Goal: Information Seeking & Learning: Learn about a topic

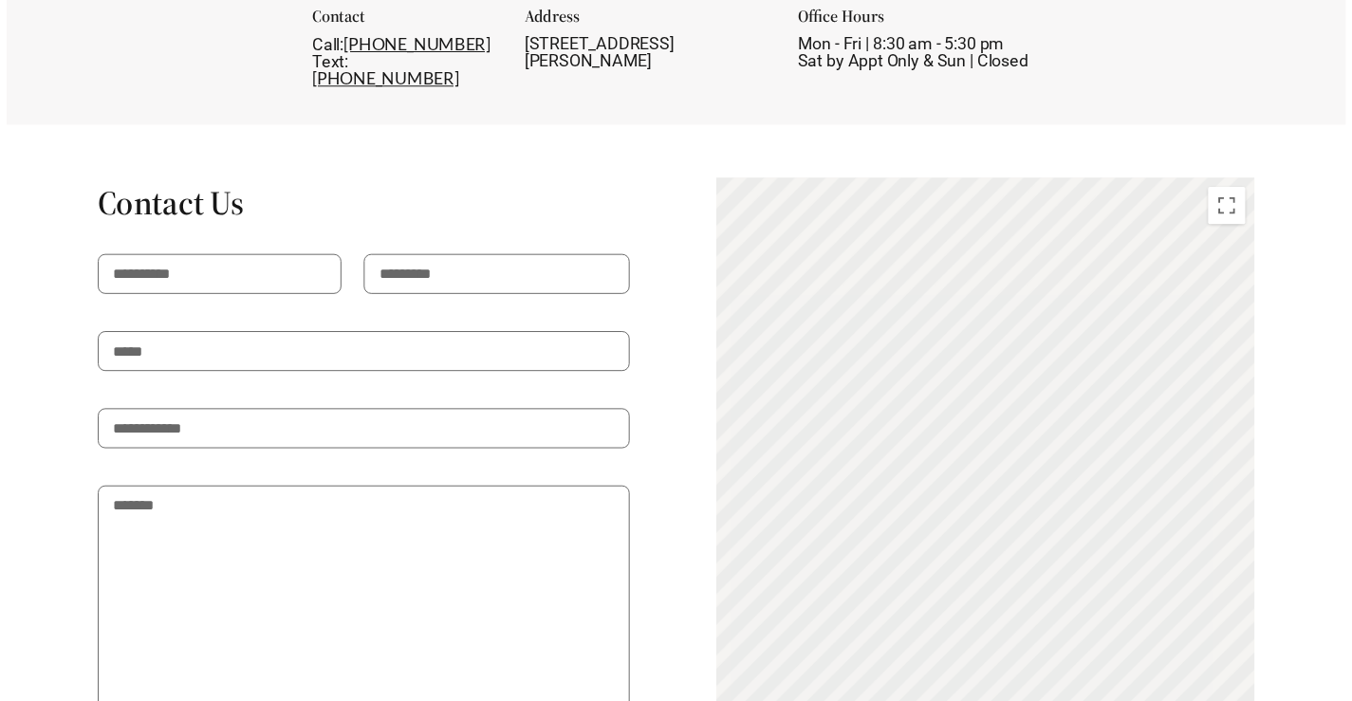
scroll to position [3412, 0]
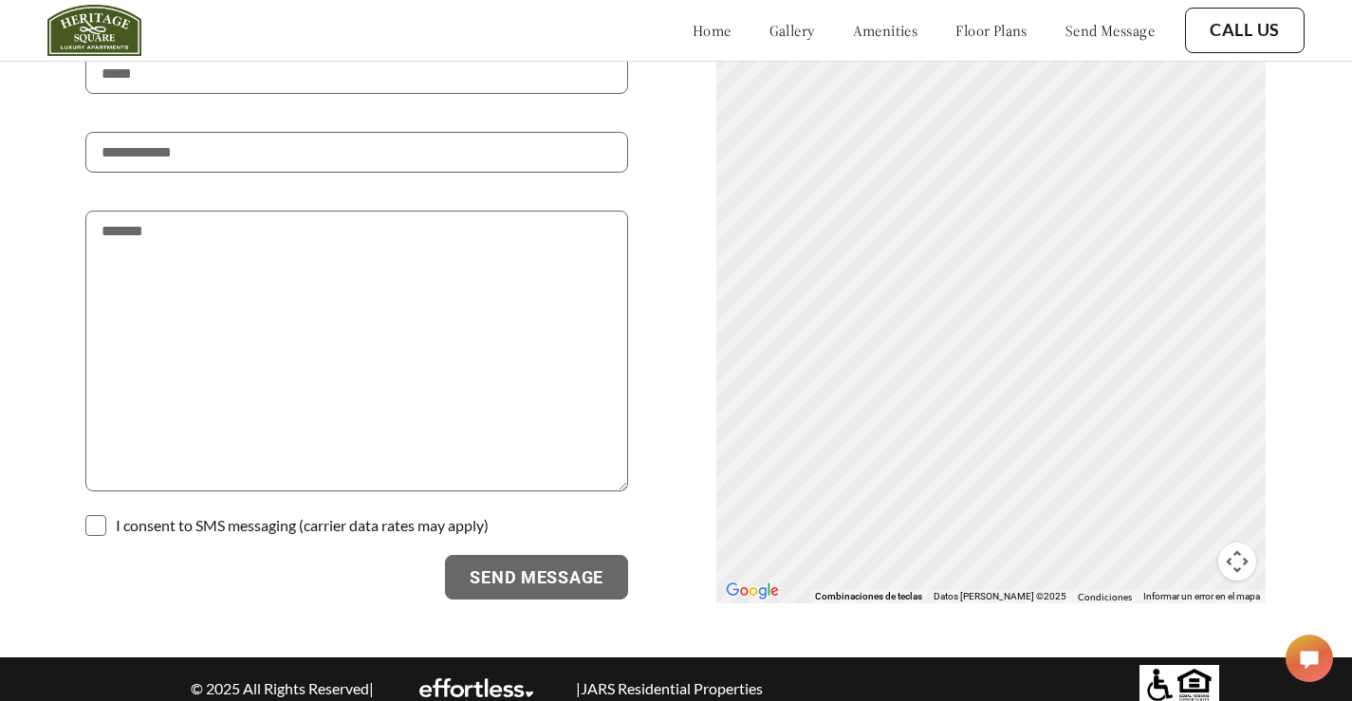
click at [1343, 110] on div "Contact Us I consent to SMS messaging (carrier data rates may apply) Send Messa…" at bounding box center [676, 250] width 1352 height 709
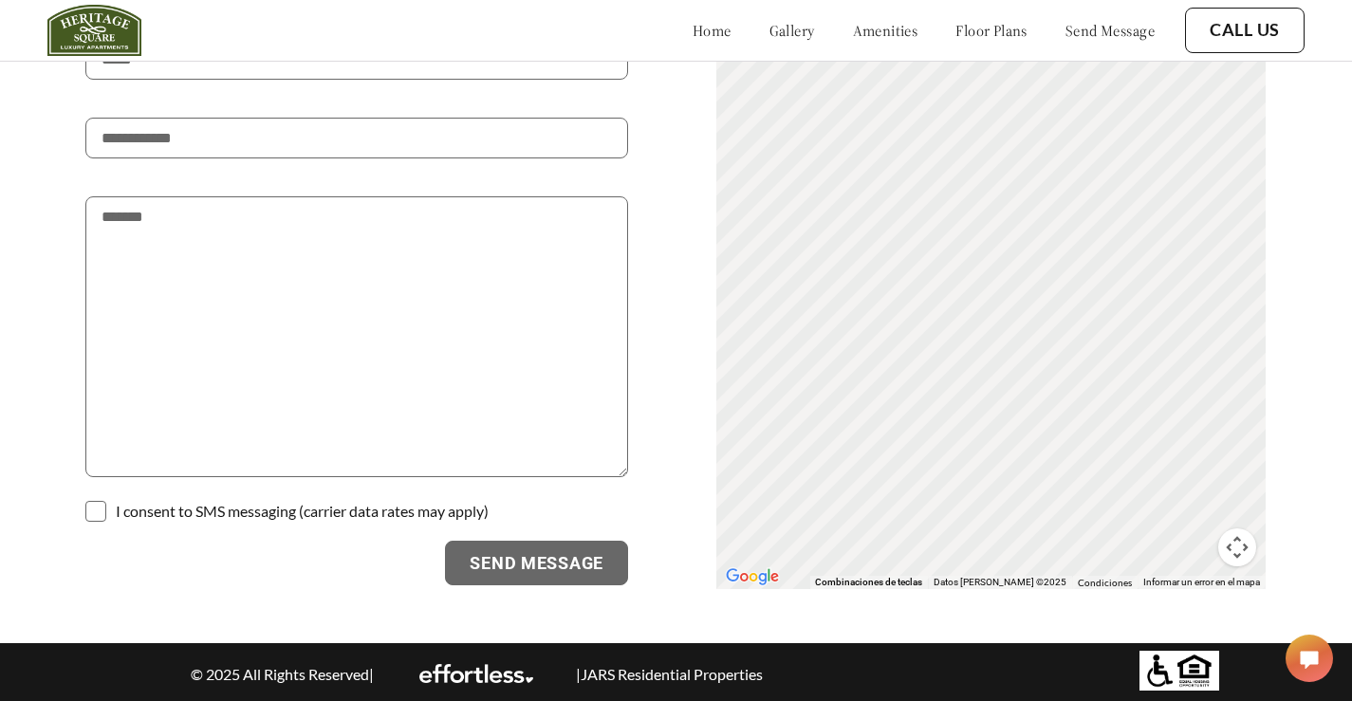
click at [106, 513] on span at bounding box center [95, 511] width 21 height 21
click at [109, 522] on form "I consent to SMS messaging (carrier data rates may apply) Send Message" at bounding box center [356, 273] width 543 height 626
click at [97, 509] on span at bounding box center [95, 511] width 21 height 21
click at [166, 584] on div "Send Message" at bounding box center [356, 564] width 543 height 46
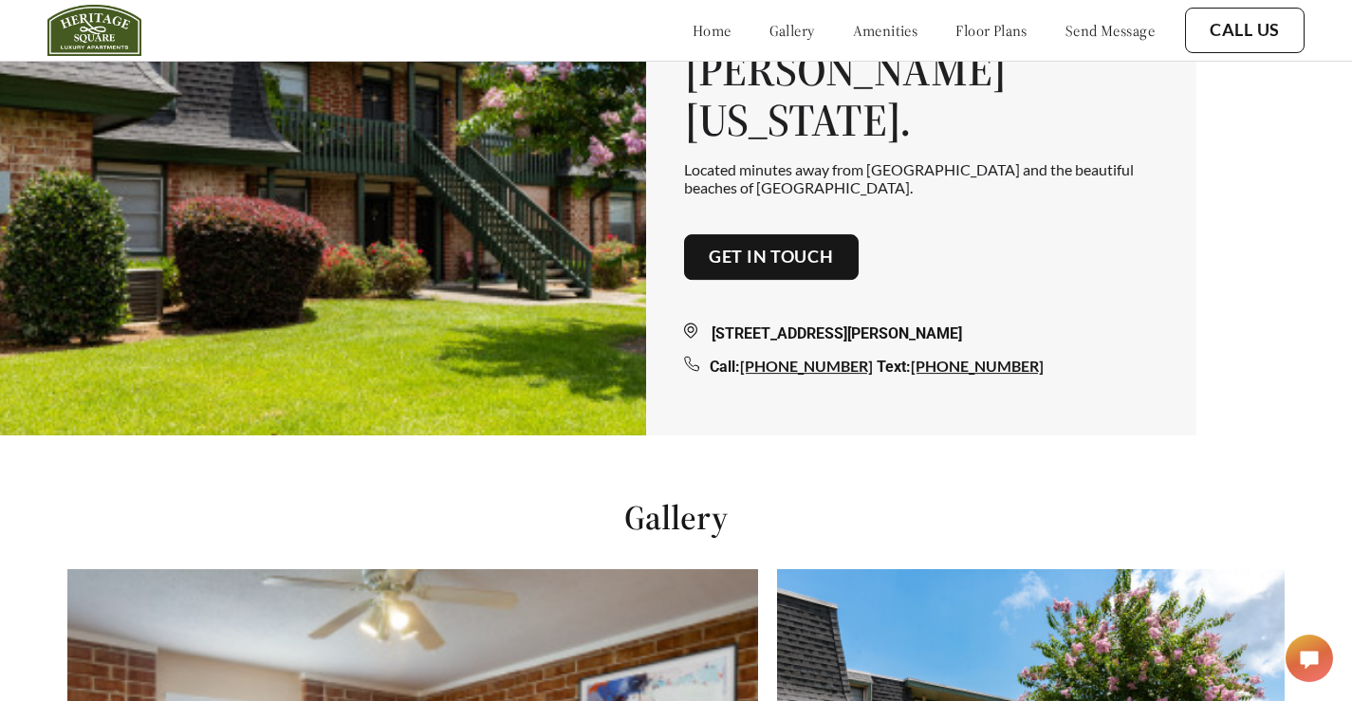
scroll to position [0, 0]
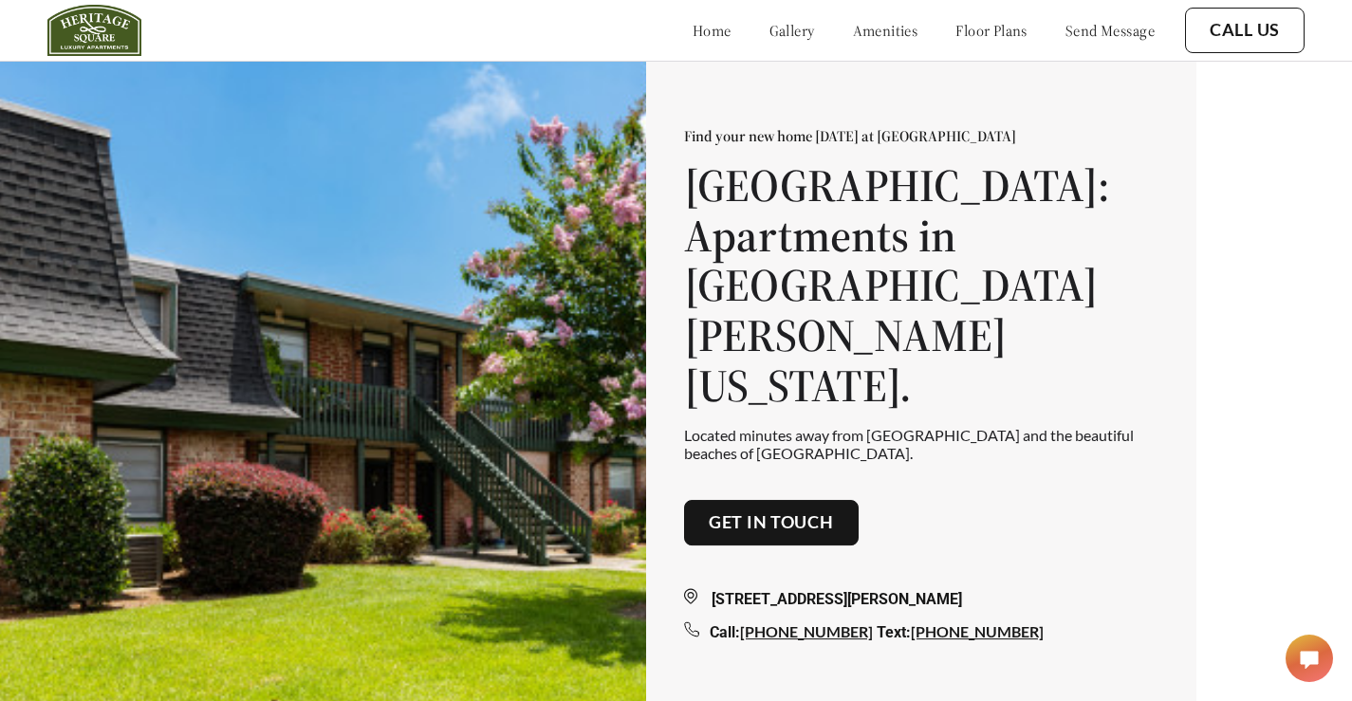
click at [693, 32] on link "home" at bounding box center [712, 30] width 39 height 19
click at [75, 21] on img at bounding box center [94, 30] width 94 height 51
click at [797, 588] on div "9111 White Bluff Rd, Savannah, GA 31406, USA" at bounding box center [921, 599] width 474 height 23
click at [811, 588] on div "9111 White Bluff Rd, Savannah, GA 31406, USA" at bounding box center [921, 599] width 474 height 23
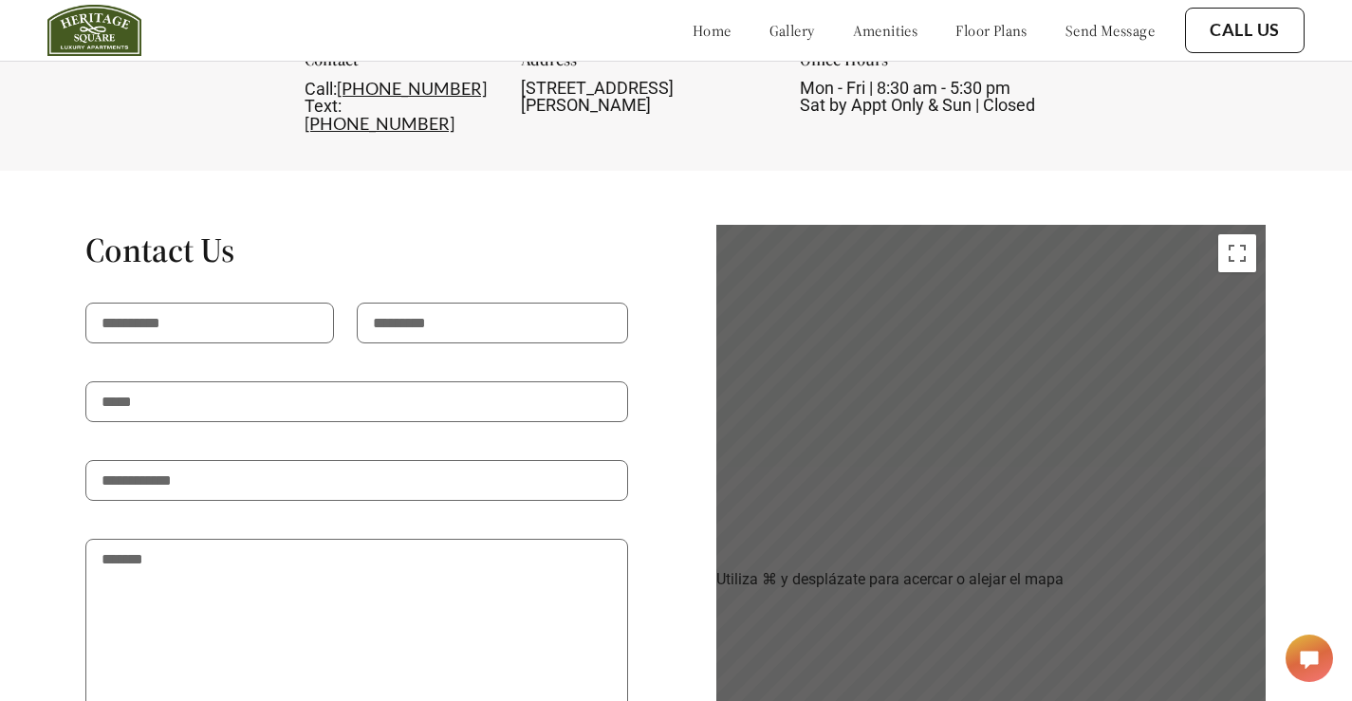
scroll to position [2977, 0]
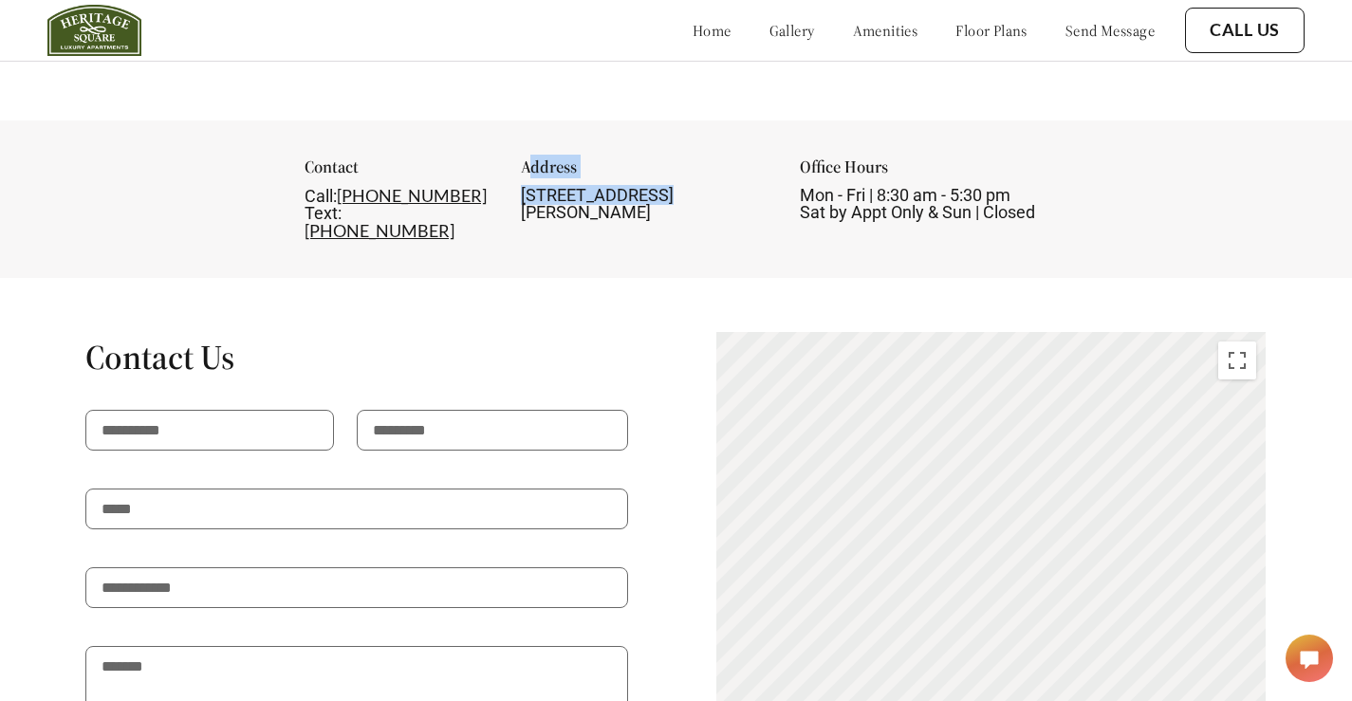
drag, startPoint x: 638, startPoint y: 218, endPoint x: 530, endPoint y: 192, distance: 110.4
click at [530, 192] on div "Address 9111 White Bluff Rd, Savannah, GA 31406, USA" at bounding box center [645, 199] width 248 height 82
click at [555, 221] on div "9111 White Bluff Rd, Savannah, GA 31406, USA" at bounding box center [645, 204] width 248 height 34
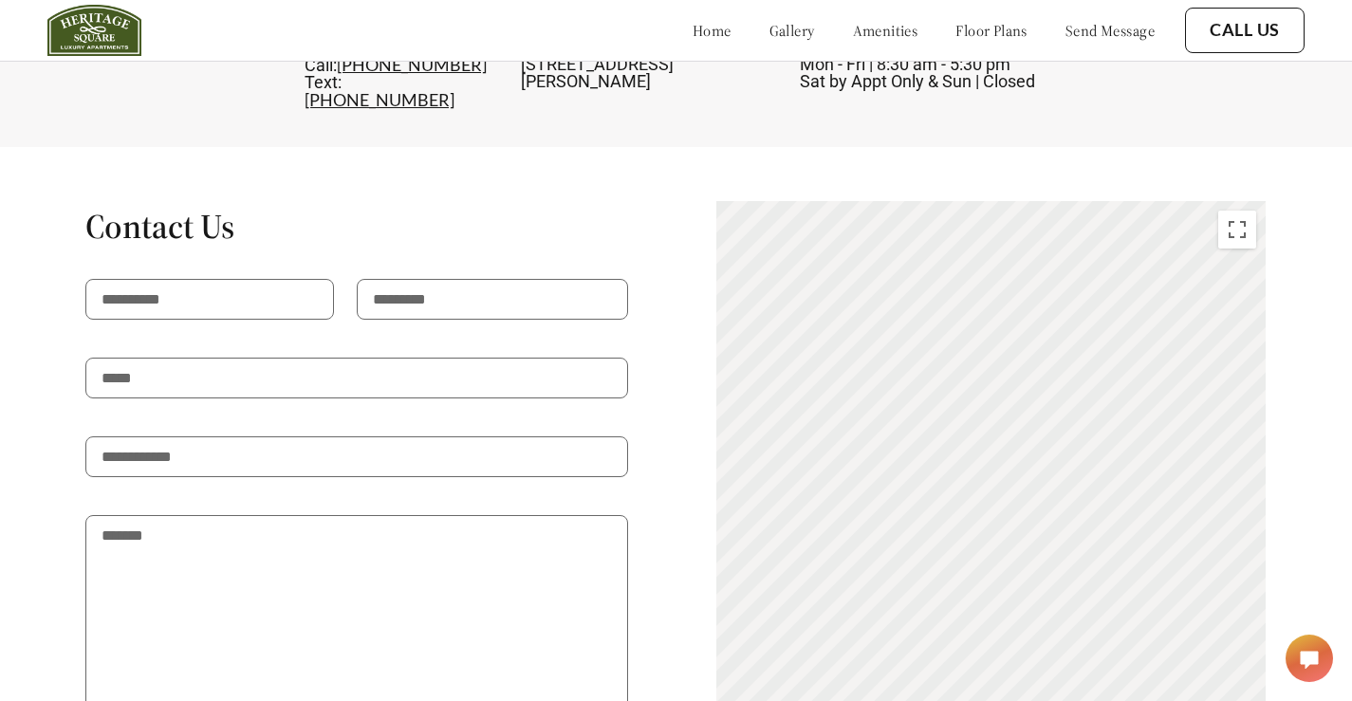
scroll to position [3121, 0]
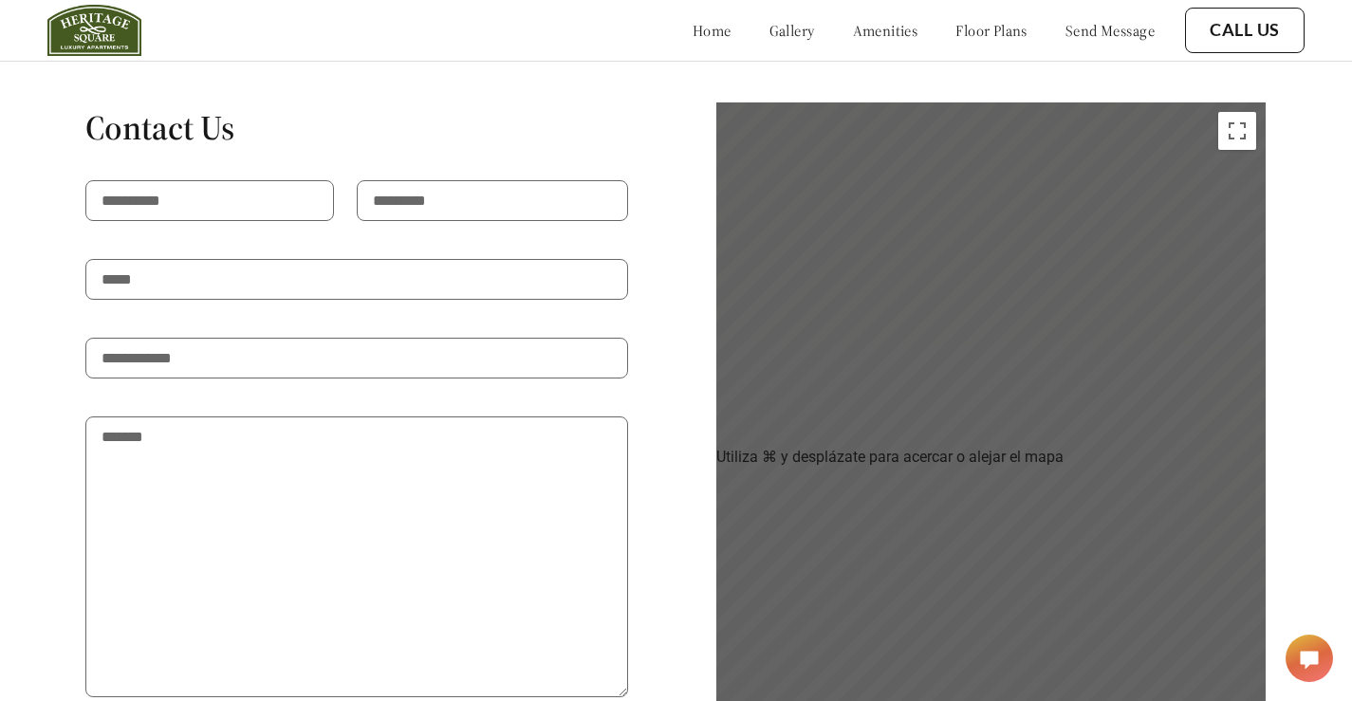
scroll to position [3098, 0]
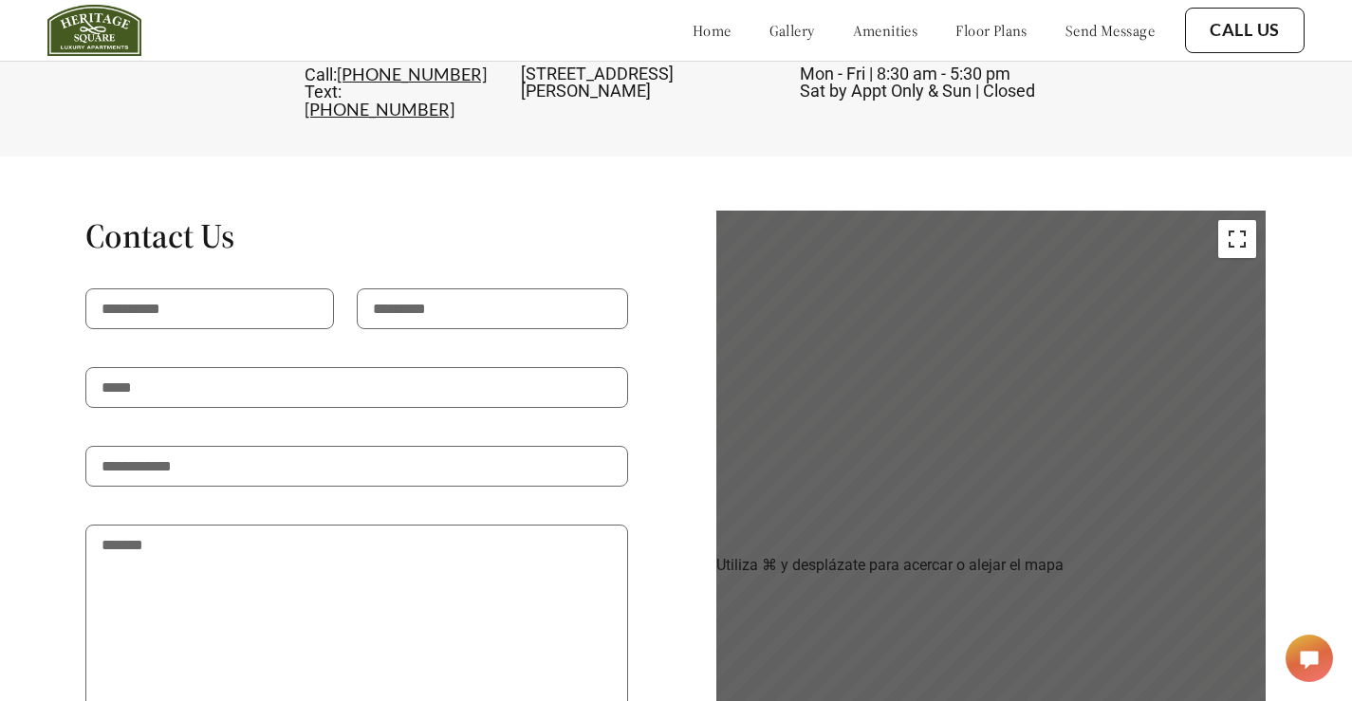
click at [1248, 234] on button "Activar o desactivar la vista de pantalla completa" at bounding box center [1237, 239] width 38 height 38
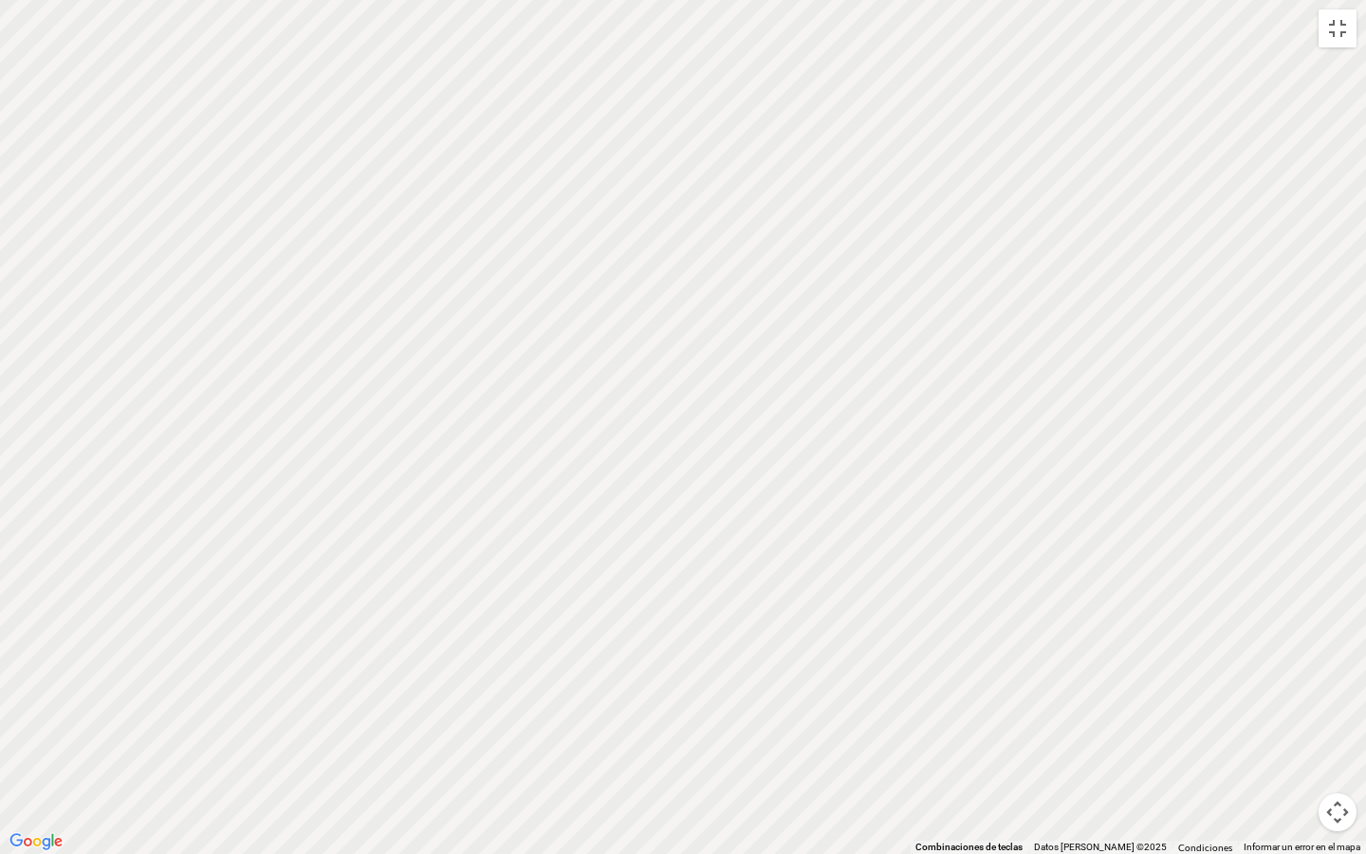
click at [1049, 358] on div "Para activar la función de arrastrar con el teclado, presiona Alt + Intro. Una …" at bounding box center [683, 427] width 1366 height 854
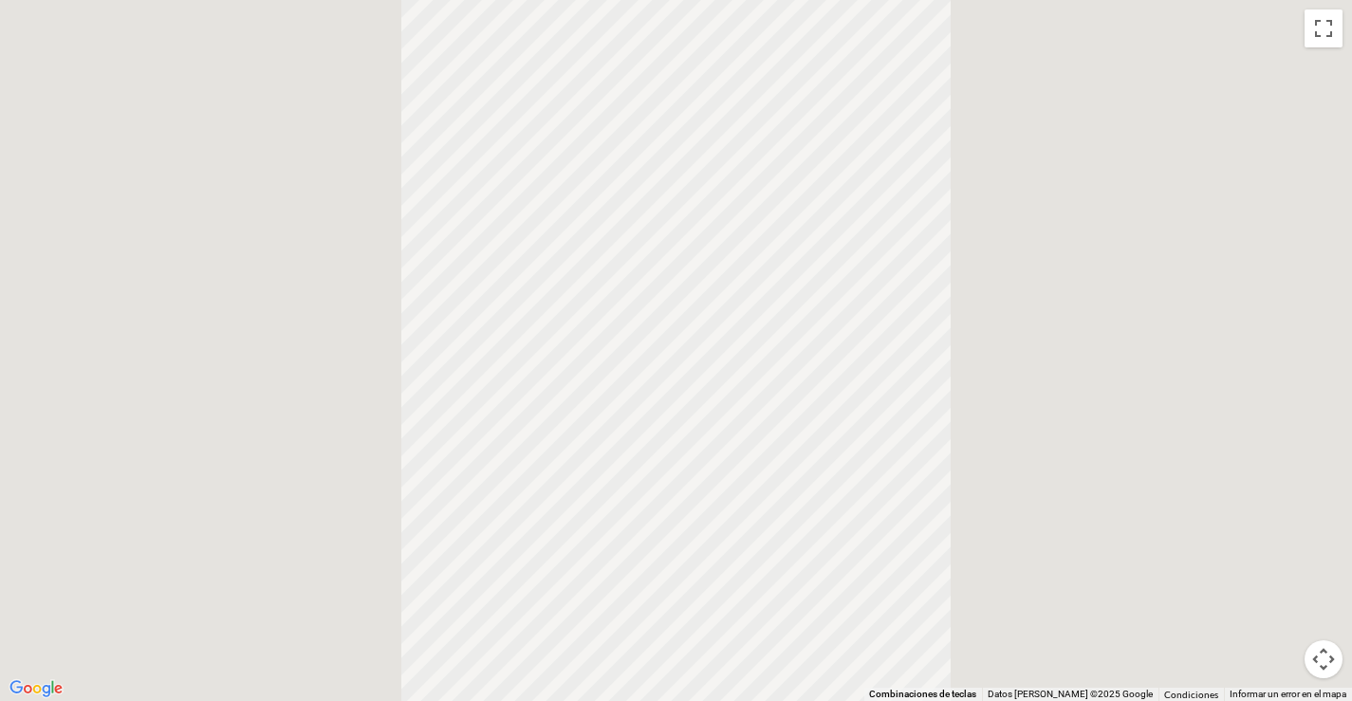
drag, startPoint x: 1125, startPoint y: 590, endPoint x: 967, endPoint y: 518, distance: 174.1
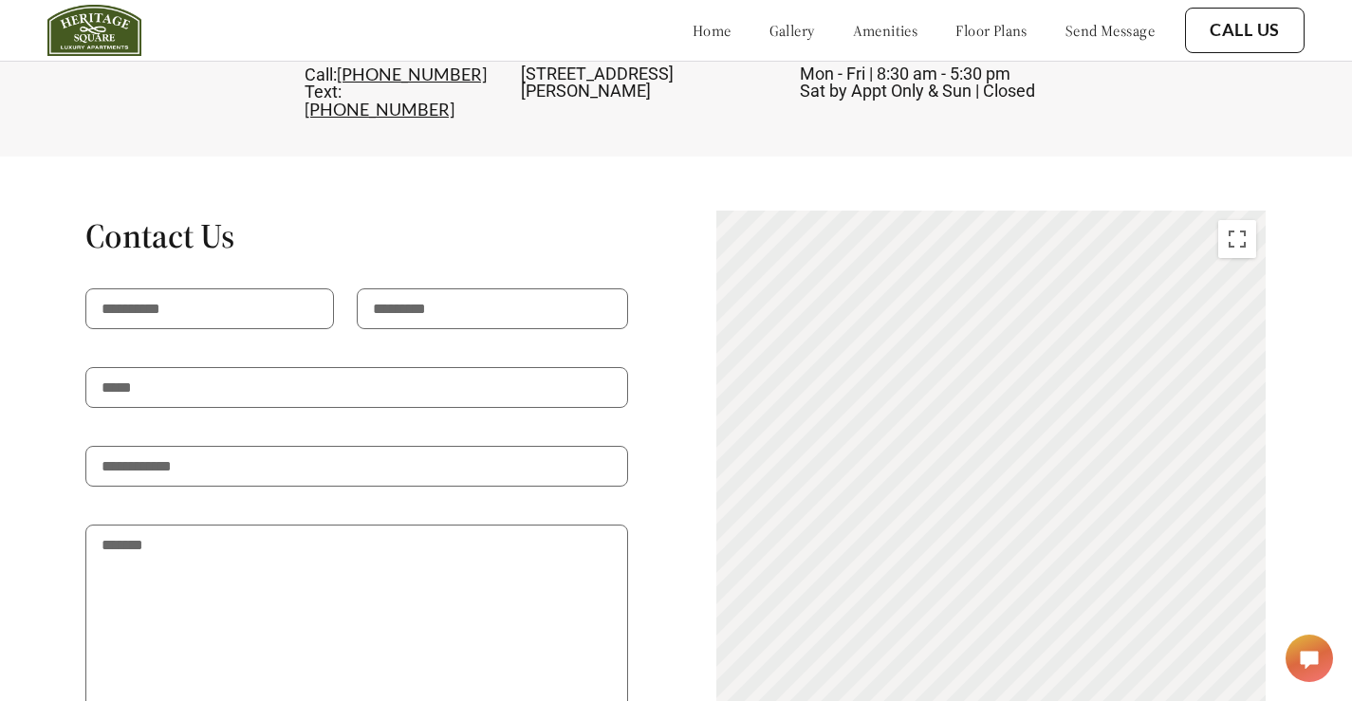
click at [967, 518] on div "Para activar la función de arrastrar con el teclado, presiona Alt + Intro. Una …" at bounding box center [990, 564] width 549 height 707
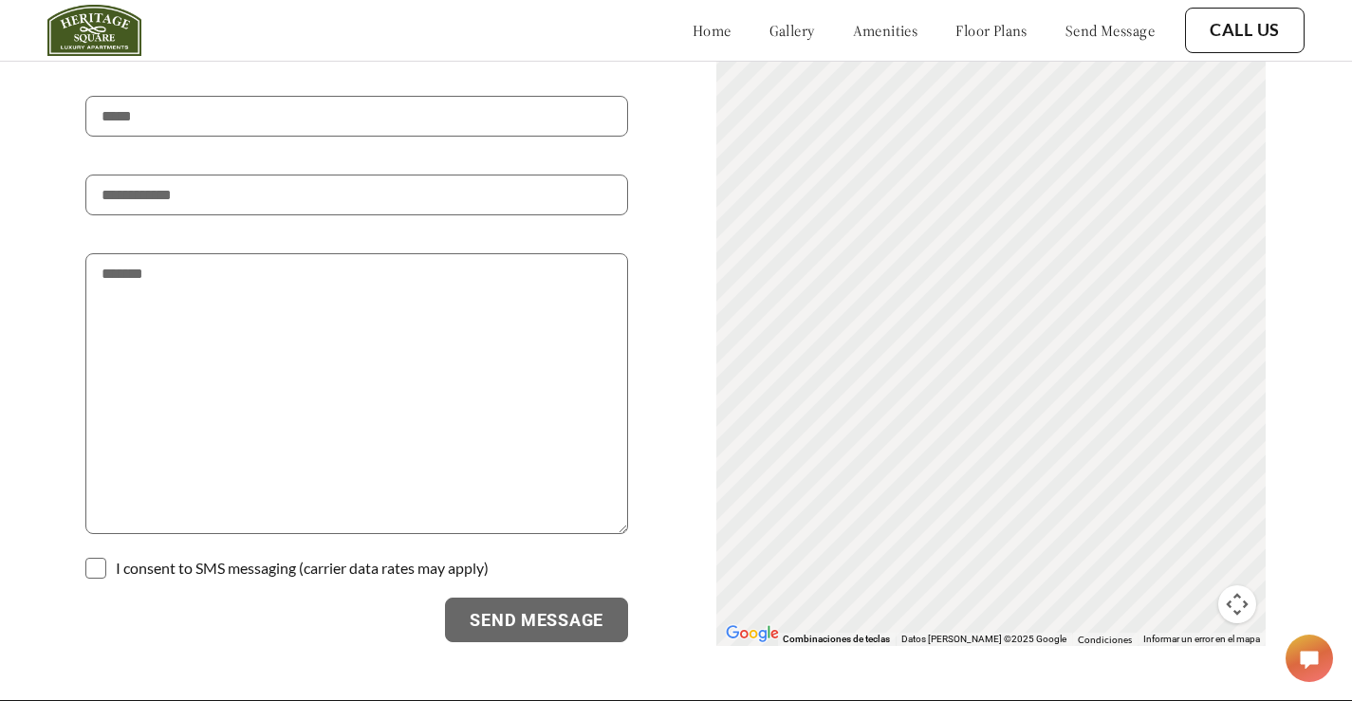
scroll to position [3368, 0]
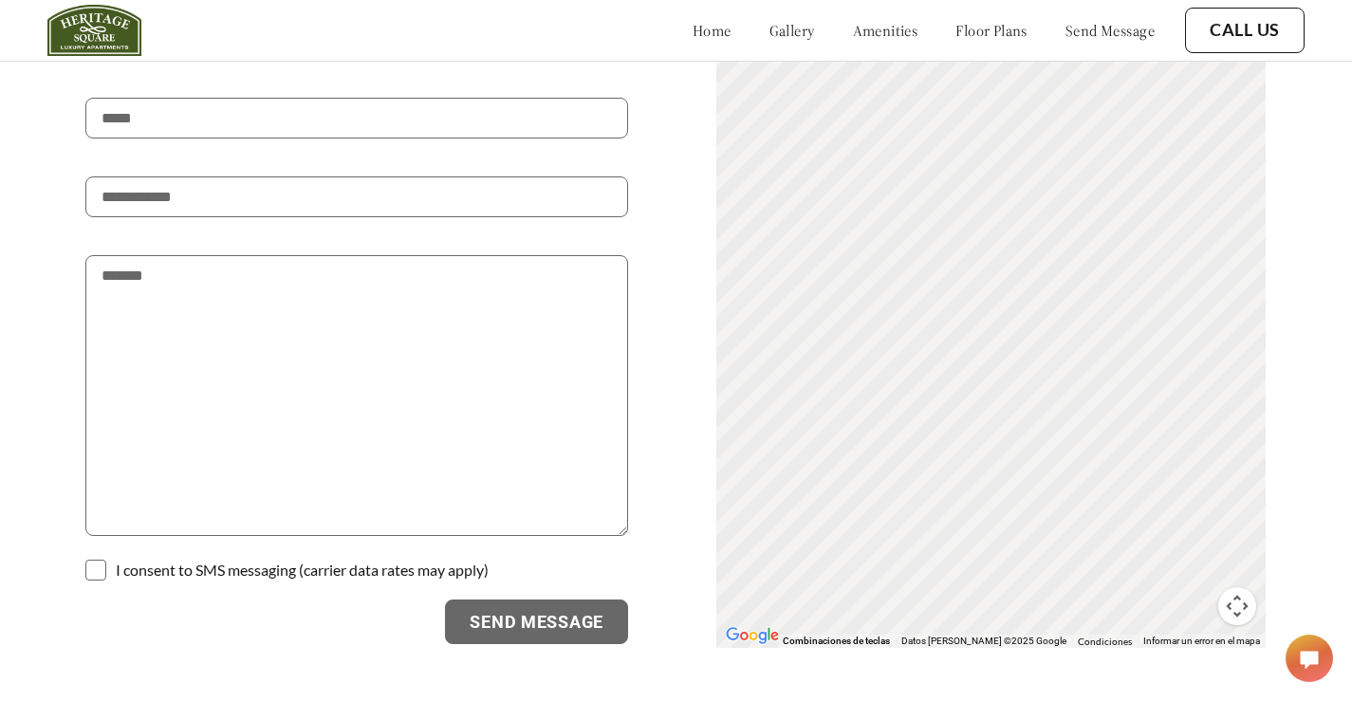
drag, startPoint x: 1128, startPoint y: 277, endPoint x: 1185, endPoint y: 447, distance: 179.1
click at [1185, 447] on div "Para activar la función de arrastrar con el teclado, presiona Alt + Intro. Una …" at bounding box center [990, 294] width 549 height 707
click at [1244, 609] on button "Controles de visualización del mapa" at bounding box center [1237, 606] width 38 height 38
click at [1206, 610] on button "Alejar" at bounding box center [1190, 606] width 38 height 38
click at [1198, 502] on button "Acercar" at bounding box center [1190, 511] width 38 height 38
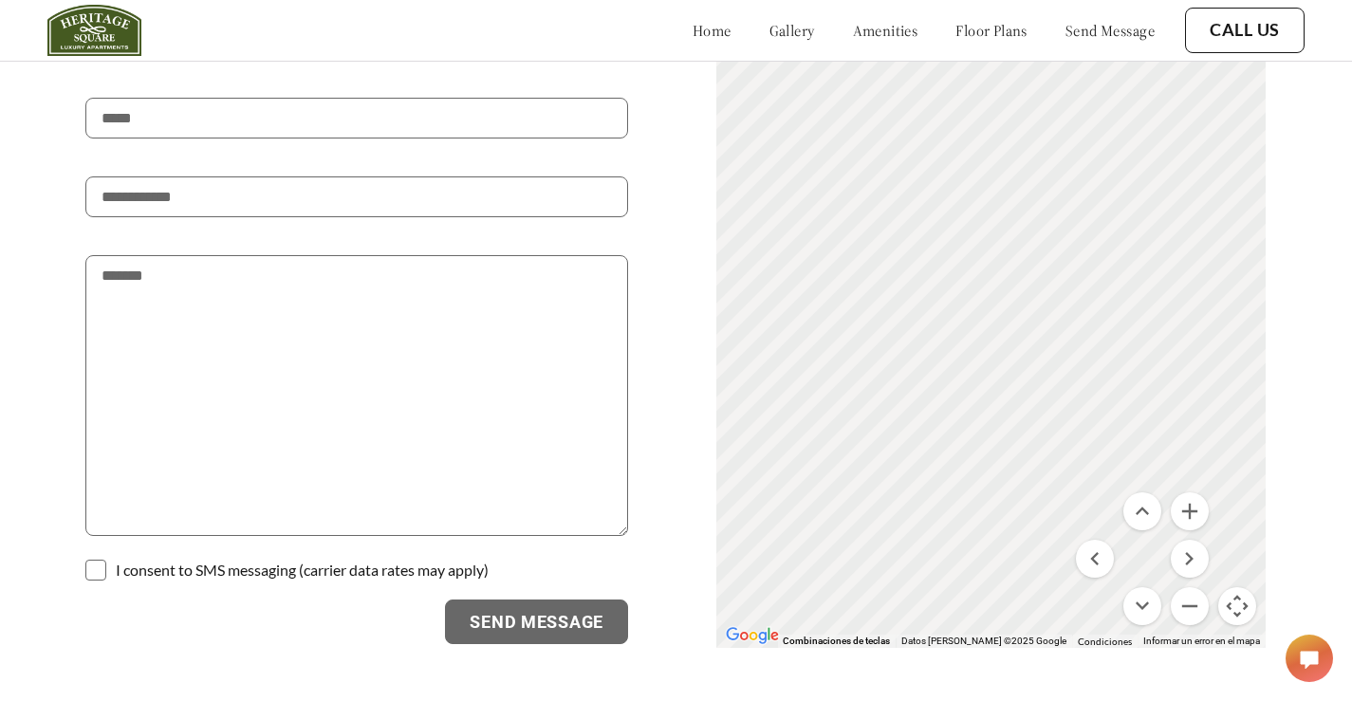
click at [1334, 497] on div "Contact Us I consent to SMS messaging (carrier data rates may apply) Send Messa…" at bounding box center [676, 294] width 1352 height 709
click at [1244, 614] on button "Controles de visualización del mapa" at bounding box center [1237, 606] width 38 height 38
drag, startPoint x: 1018, startPoint y: 420, endPoint x: 1011, endPoint y: 343, distance: 77.1
drag, startPoint x: 1022, startPoint y: 394, endPoint x: 1035, endPoint y: 398, distance: 13.8
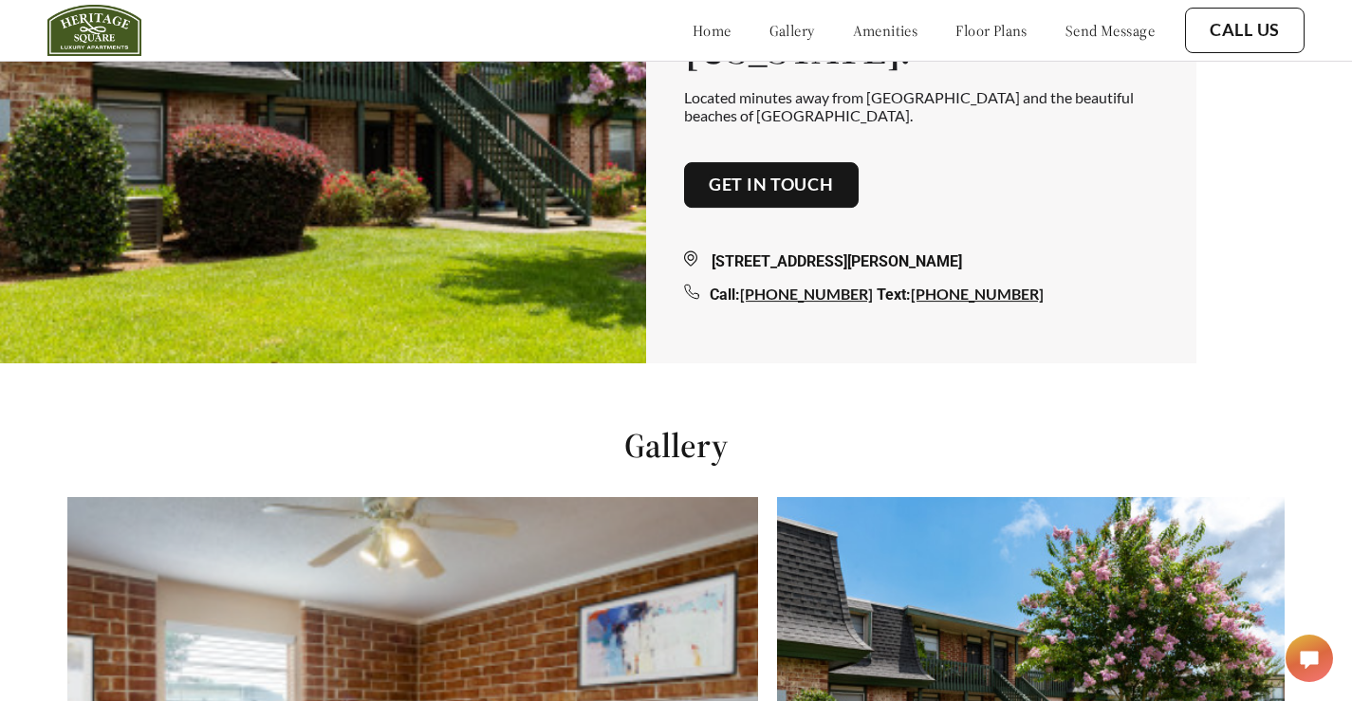
scroll to position [0, 0]
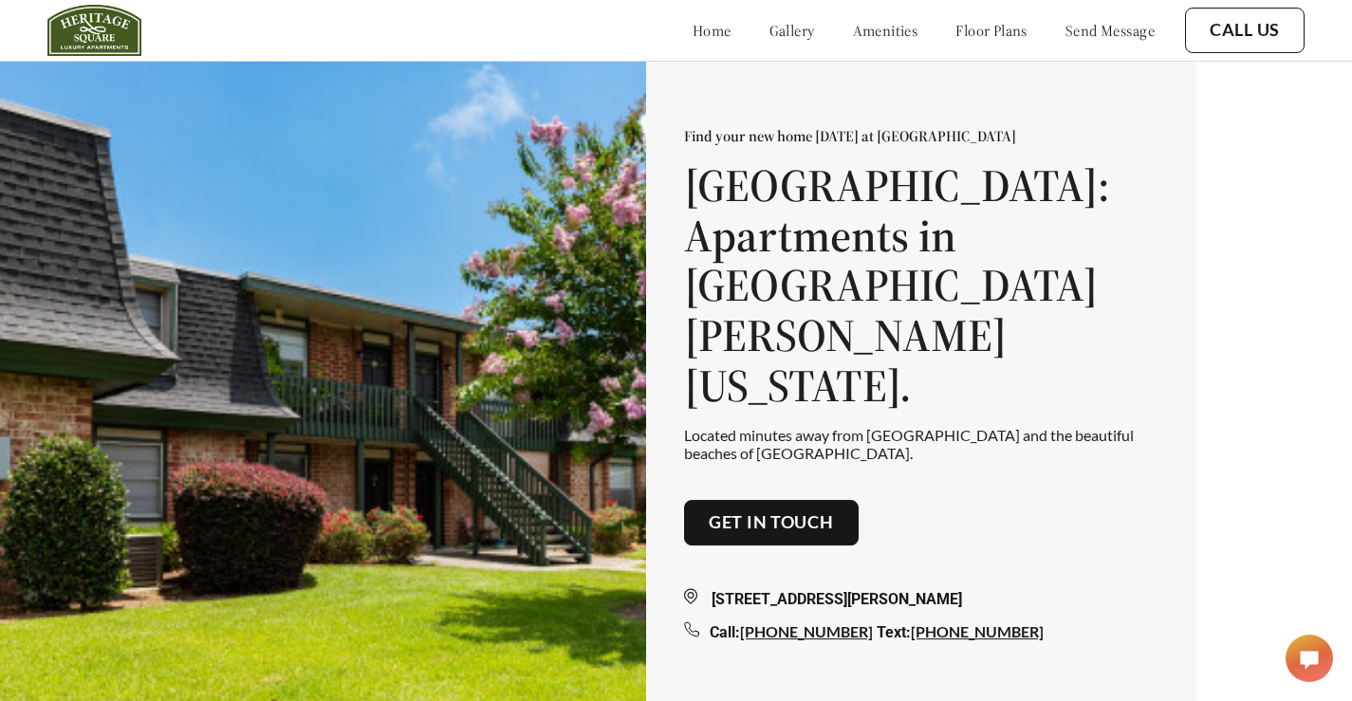
click at [769, 36] on link "gallery" at bounding box center [792, 30] width 46 height 19
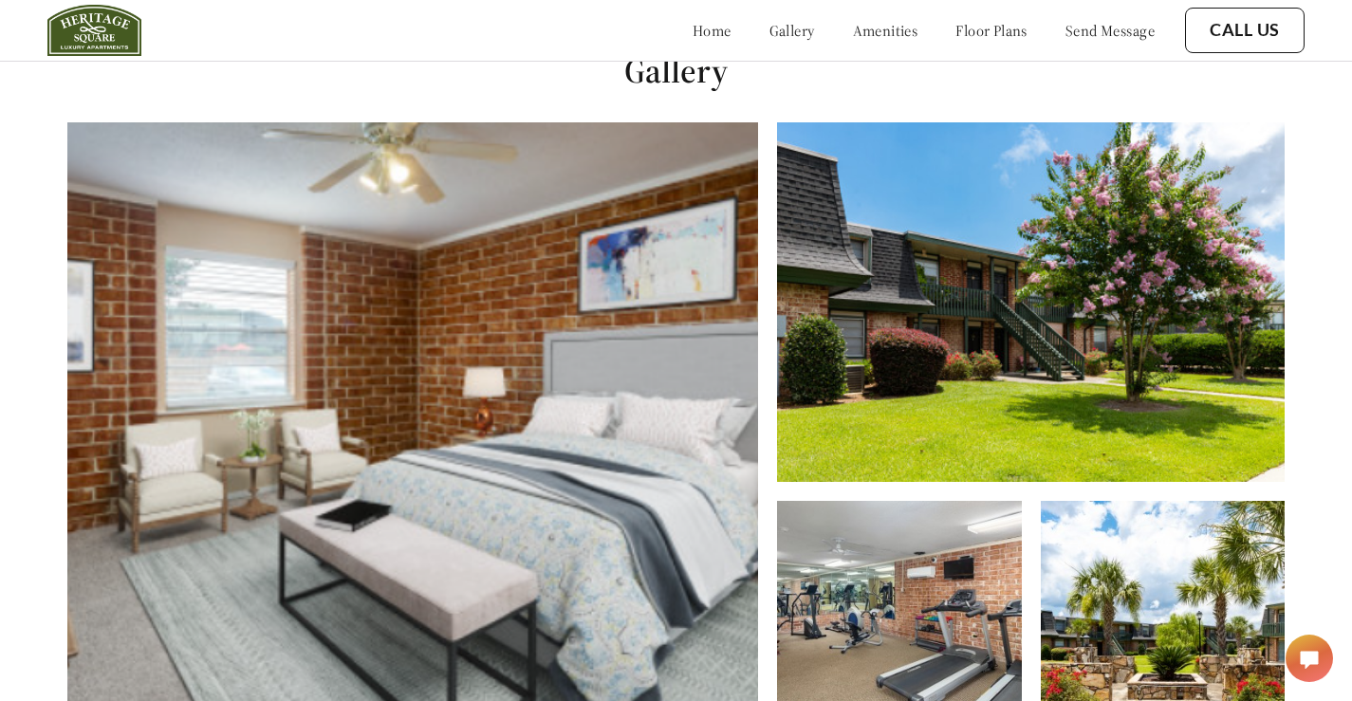
scroll to position [715, 0]
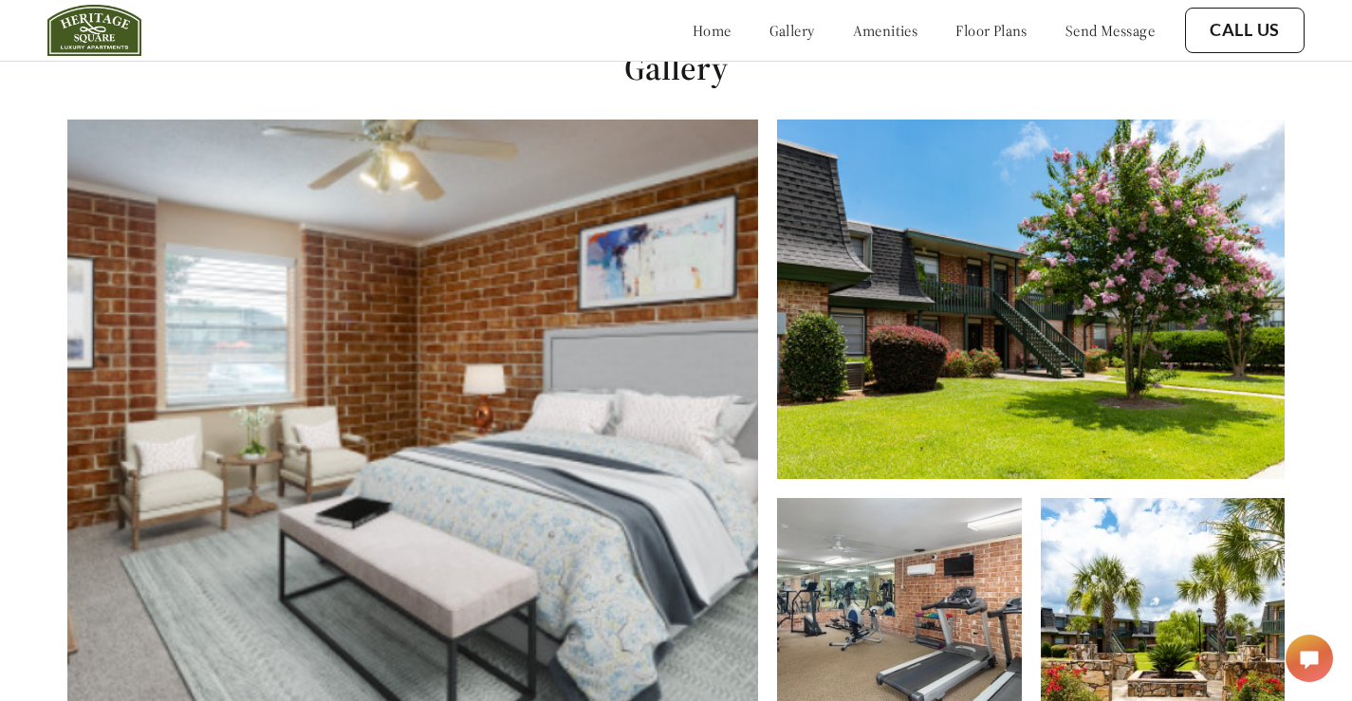
click at [919, 349] on img at bounding box center [1030, 300] width 507 height 360
click at [464, 415] on img at bounding box center [412, 445] width 691 height 650
click at [928, 613] on img at bounding box center [899, 633] width 244 height 271
click at [1143, 583] on img at bounding box center [1163, 633] width 244 height 271
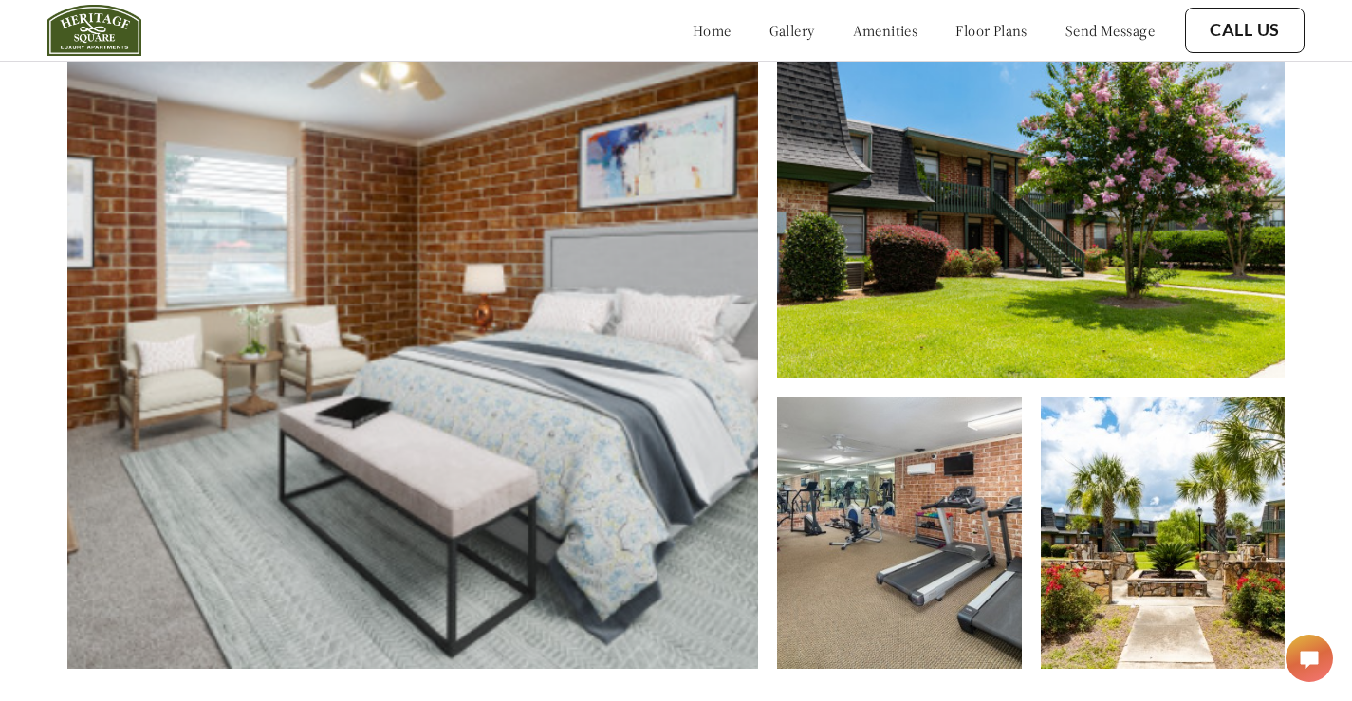
scroll to position [780, 0]
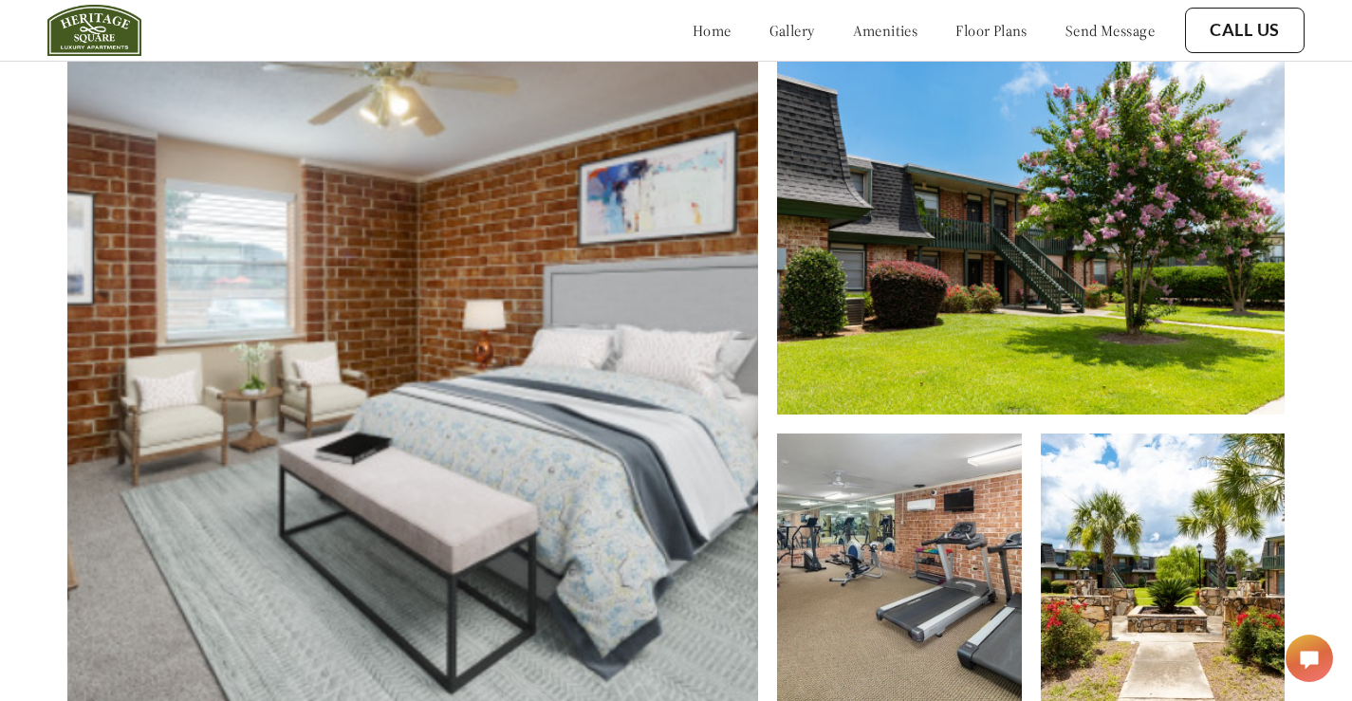
click at [940, 603] on img at bounding box center [899, 569] width 244 height 271
click at [549, 516] on img at bounding box center [412, 380] width 691 height 650
click at [1048, 275] on img at bounding box center [1030, 235] width 507 height 360
click at [964, 540] on img at bounding box center [899, 569] width 244 height 271
click at [1178, 531] on img at bounding box center [1163, 569] width 244 height 271
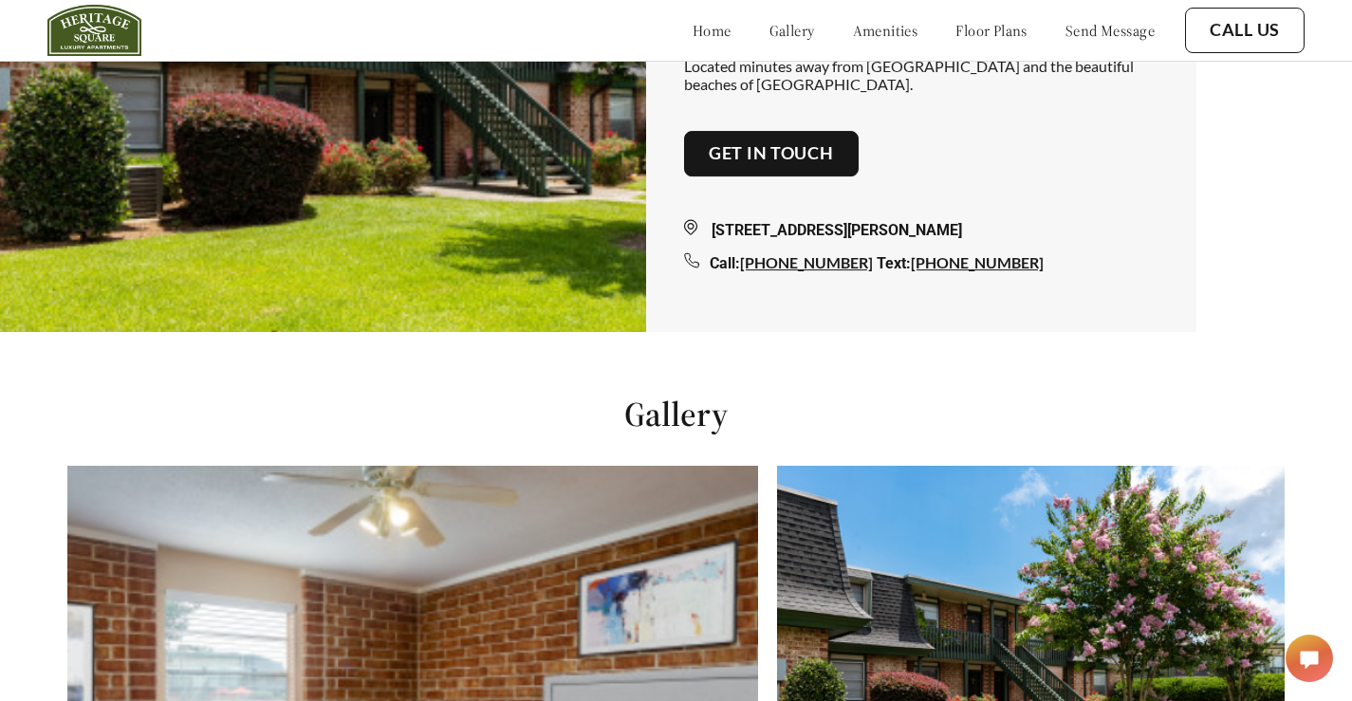
scroll to position [0, 0]
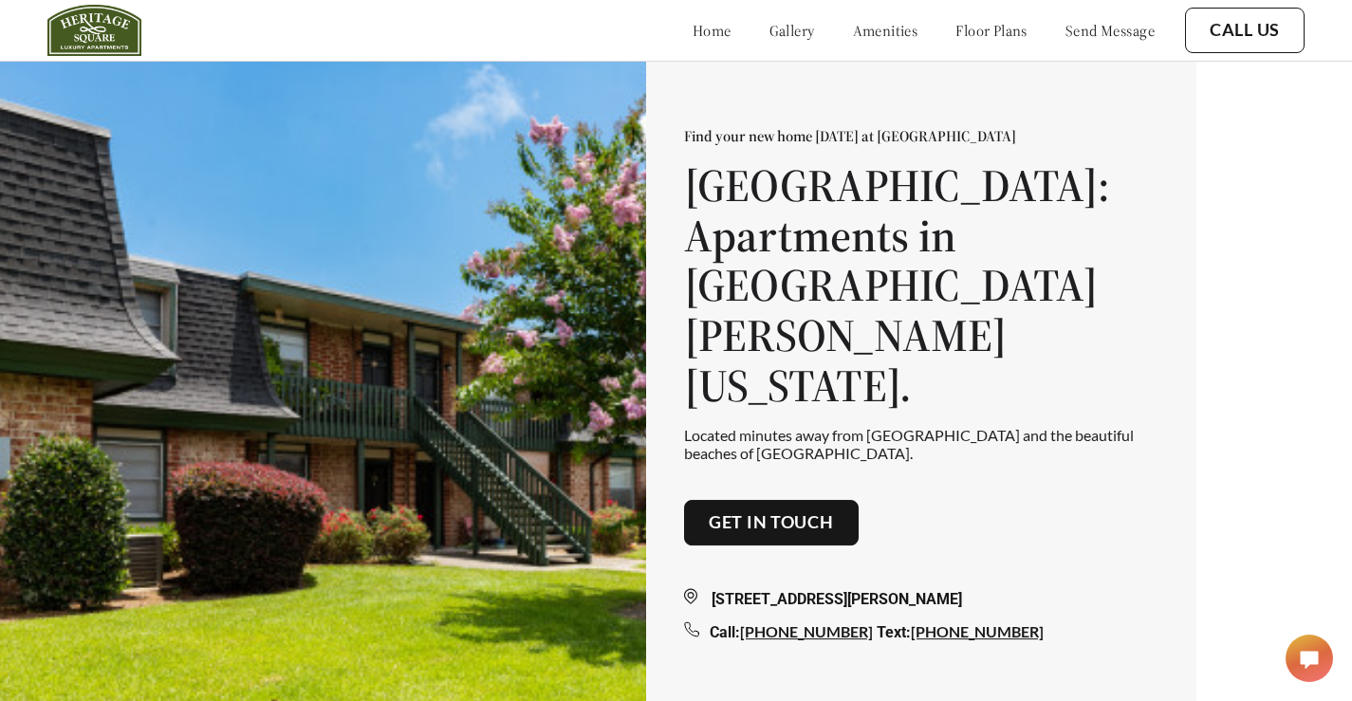
click at [874, 25] on link "amenities" at bounding box center [885, 30] width 65 height 19
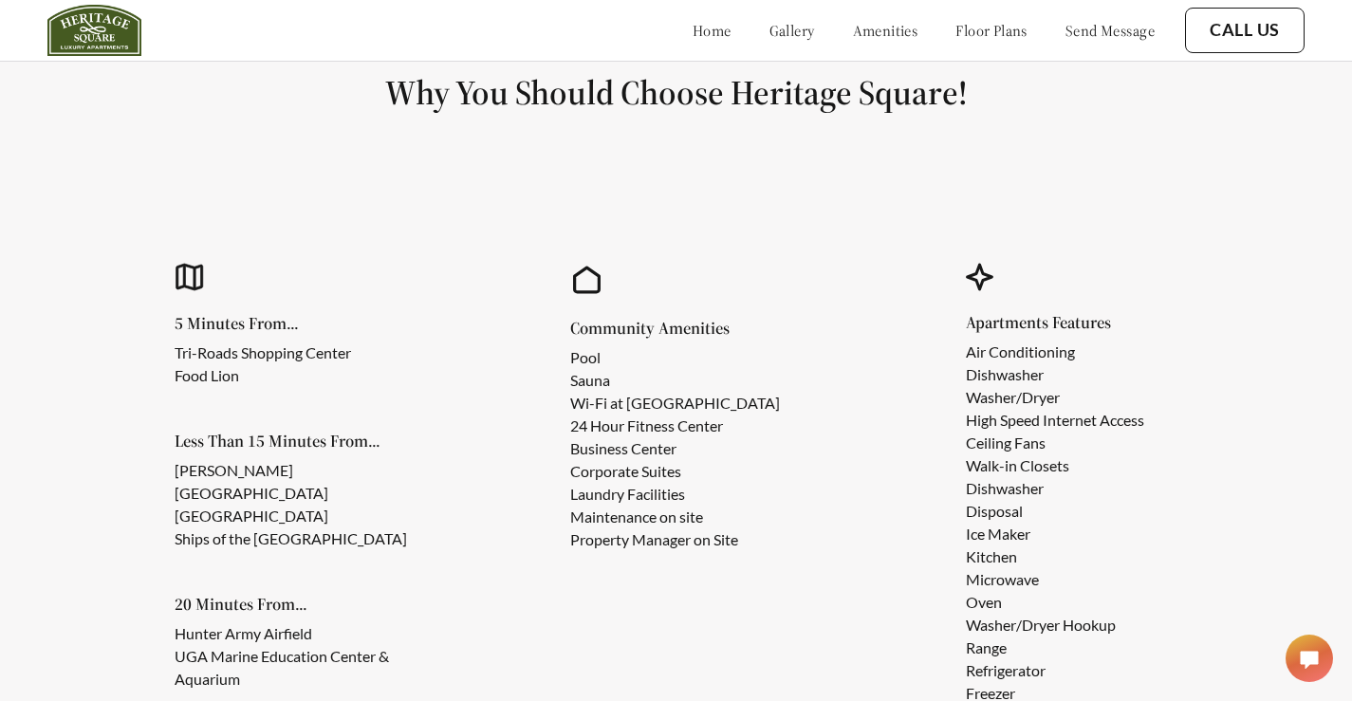
click at [965, 34] on link "floor plans" at bounding box center [991, 30] width 72 height 19
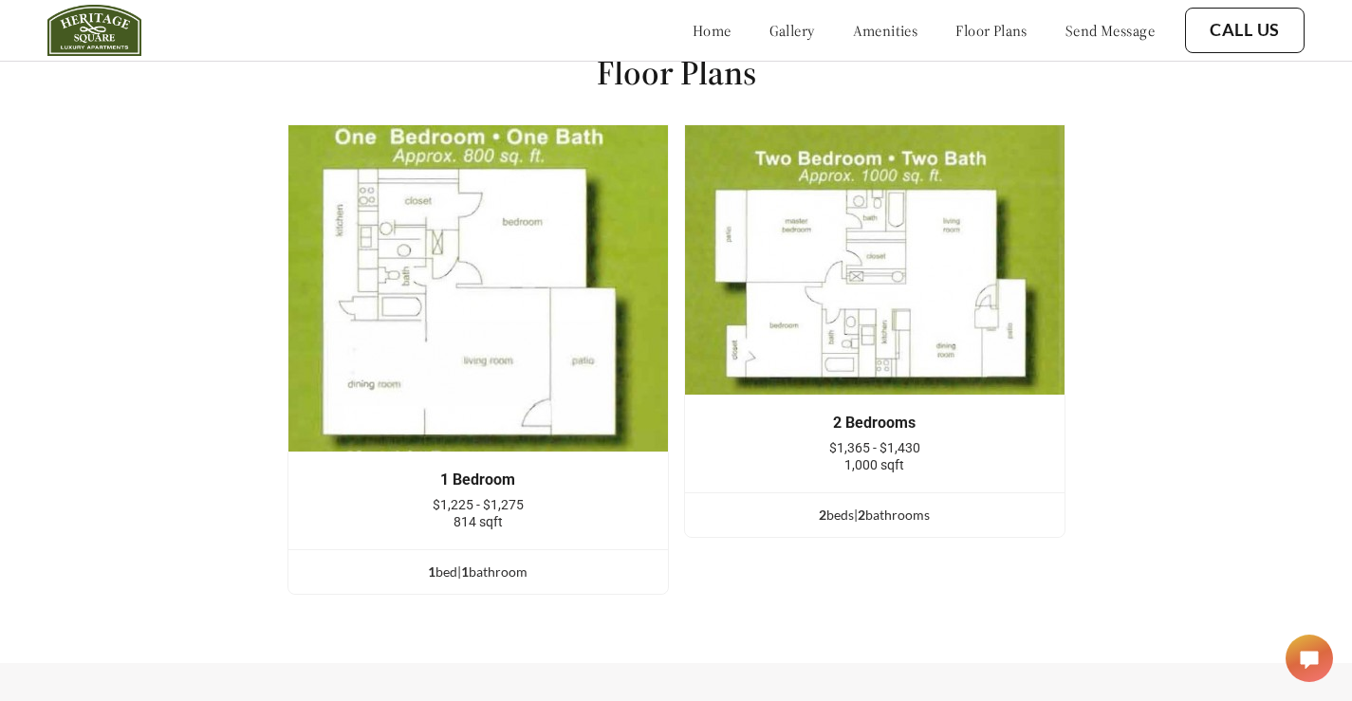
scroll to position [2447, 0]
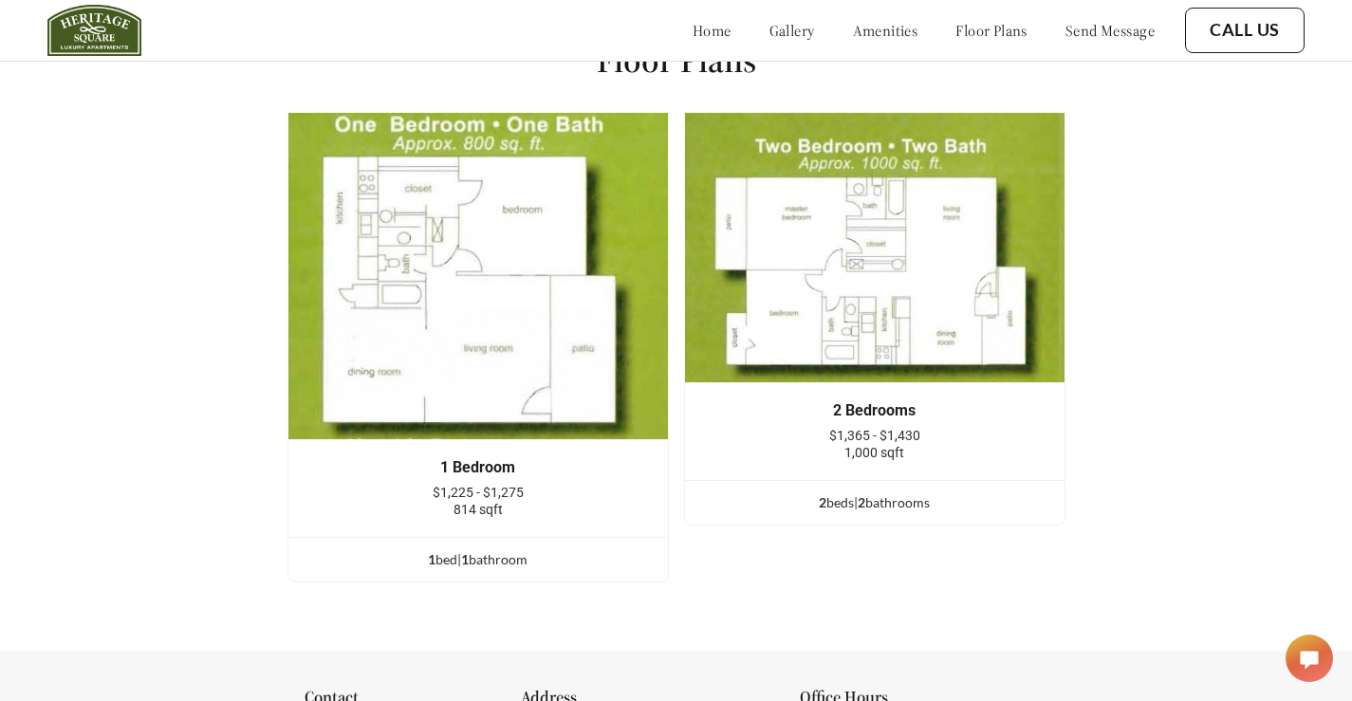
click at [1122, 29] on link "send message" at bounding box center [1109, 30] width 89 height 19
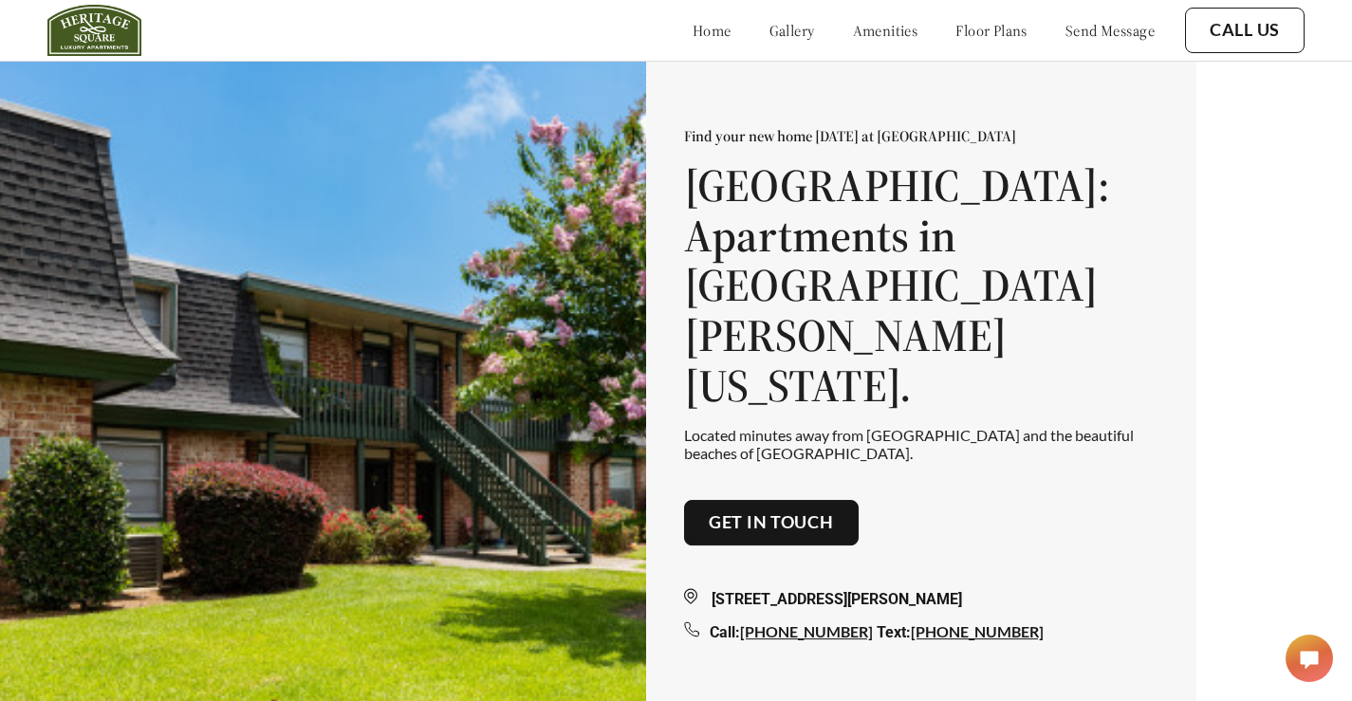
click at [802, 512] on link "Get in touch" at bounding box center [771, 522] width 125 height 21
click at [1237, 45] on button "Call Us" at bounding box center [1245, 31] width 120 height 46
click at [1256, 20] on link "Call Us" at bounding box center [1245, 30] width 70 height 21
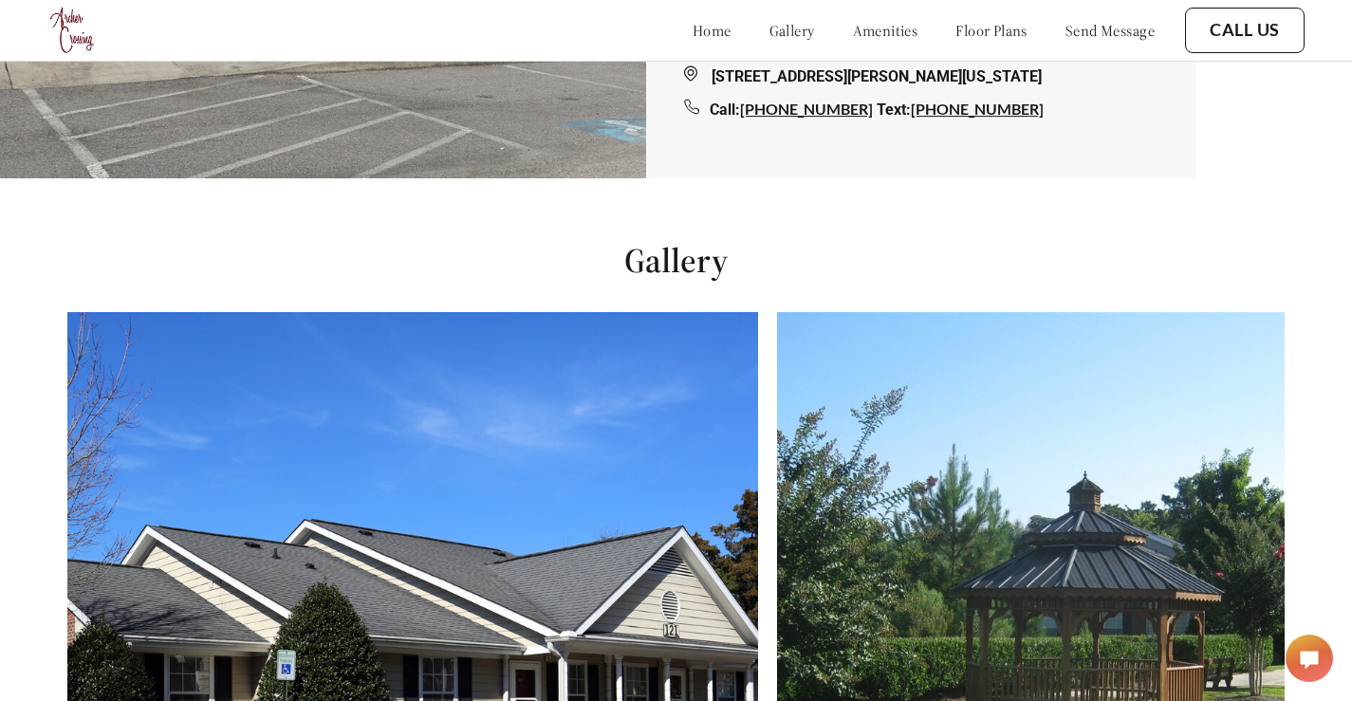
scroll to position [838, 0]
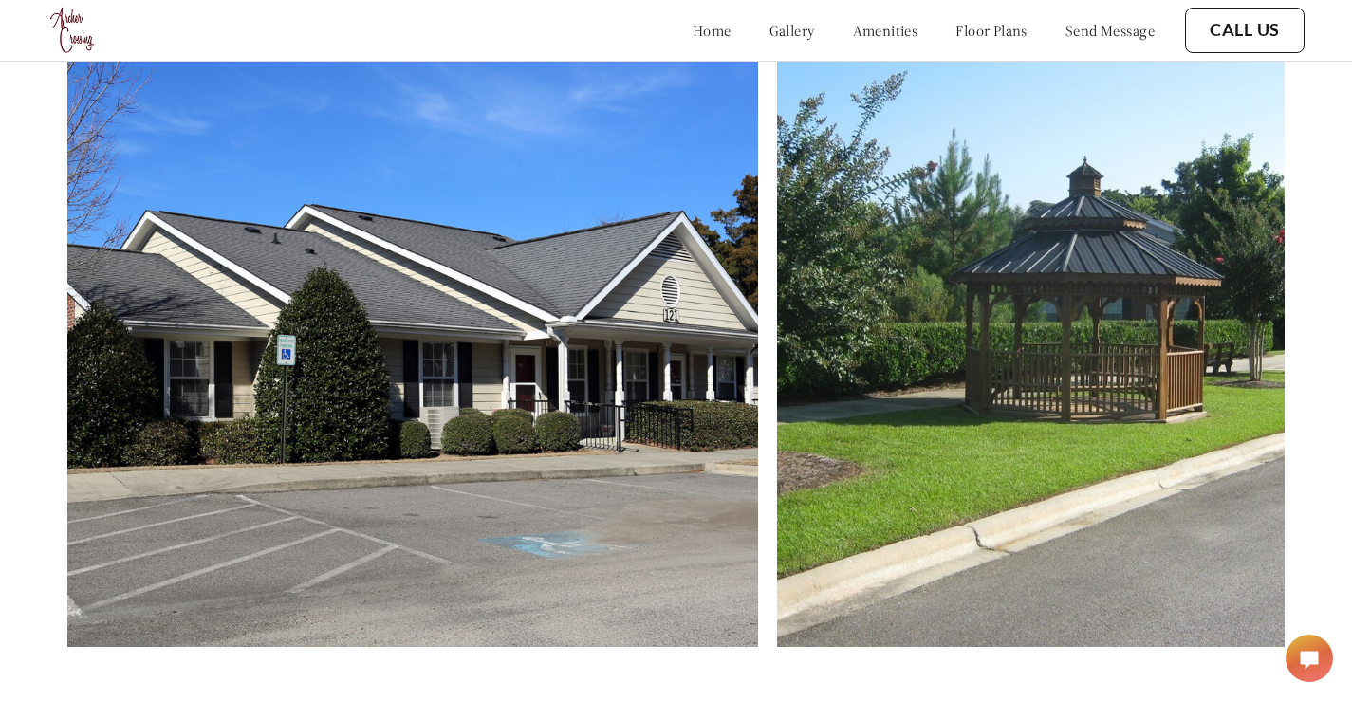
click at [576, 236] on img at bounding box center [412, 322] width 691 height 650
click at [1016, 302] on img at bounding box center [1030, 322] width 507 height 650
click at [574, 353] on img at bounding box center [412, 322] width 691 height 650
click at [1048, 377] on img at bounding box center [1030, 322] width 507 height 650
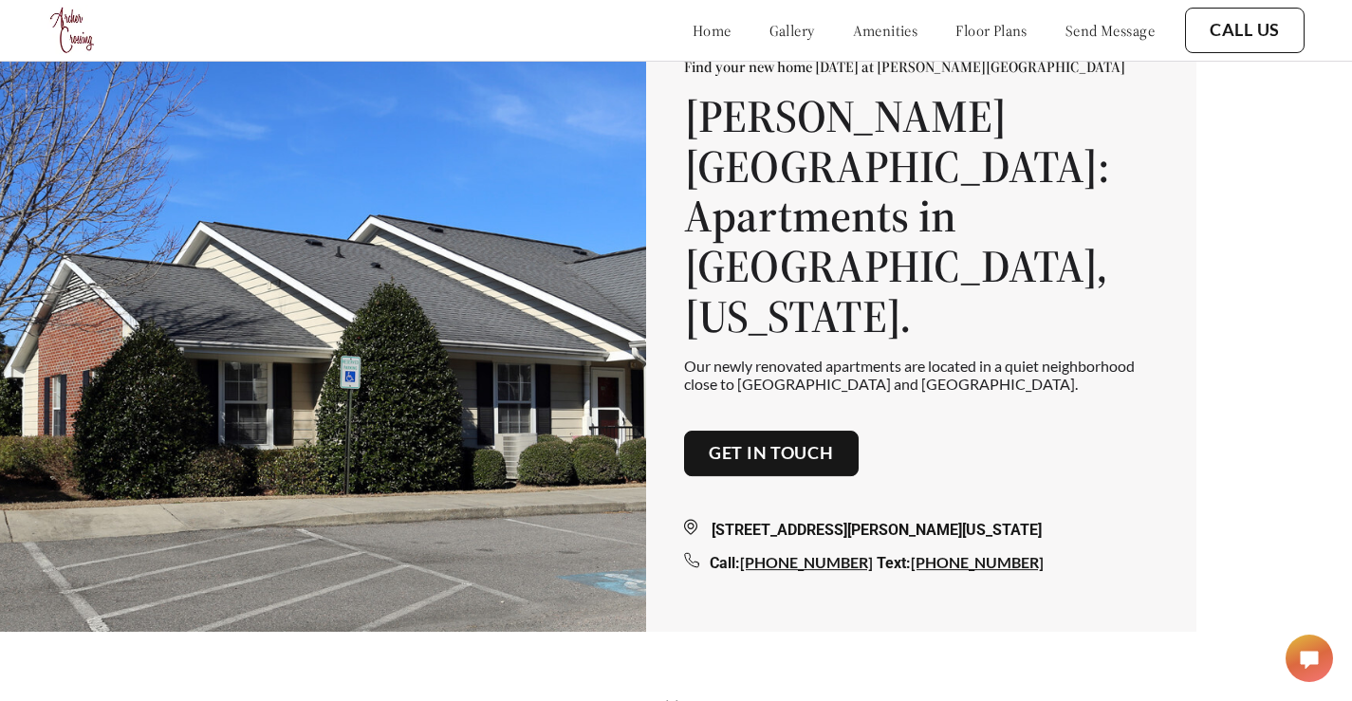
scroll to position [0, 0]
